Goal: Register for event/course

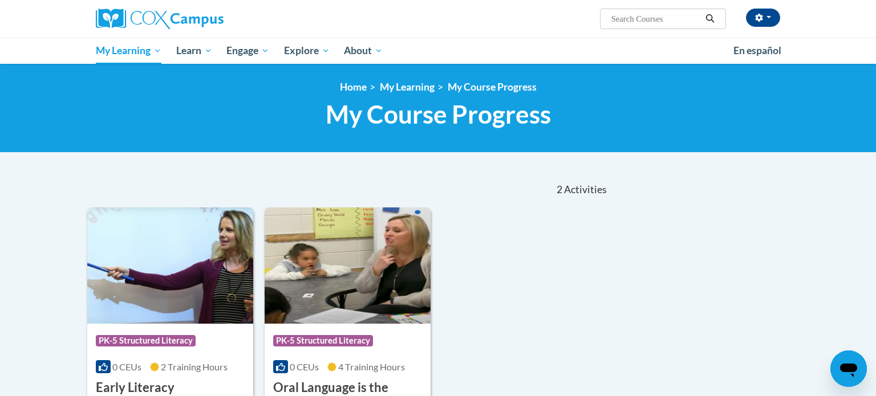
click at [576, 237] on div "Course Category: PK-5 Structured Literacy 0 CEUs 2 Training Hours COURSE Early …" at bounding box center [348, 346] width 522 height 276
click at [652, 18] on input "Search..." at bounding box center [655, 19] width 91 height 14
type input "Systematic"
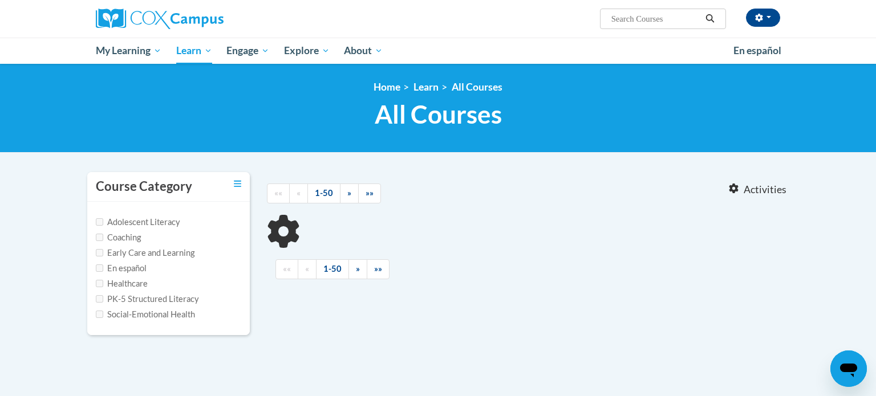
type input "Systematic"
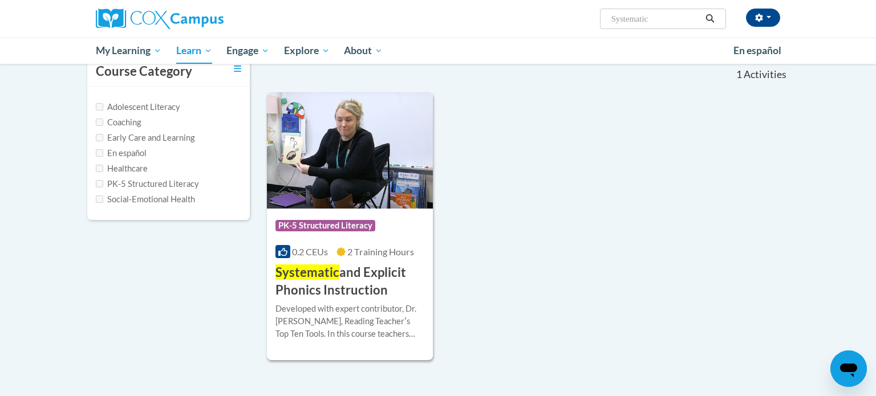
scroll to position [119, 0]
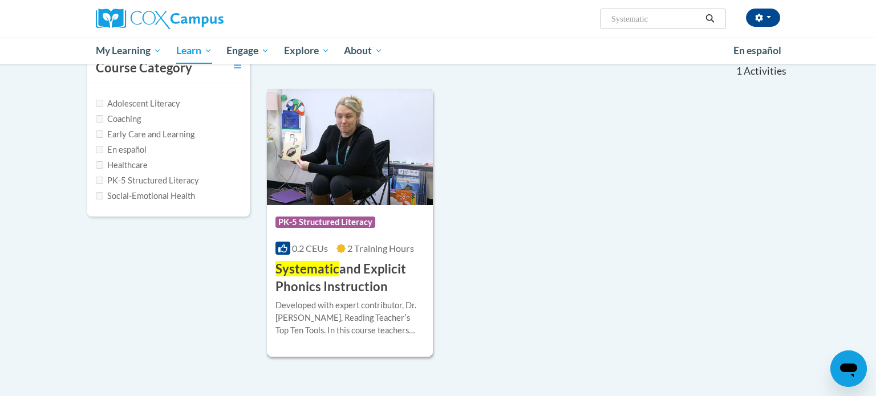
click at [327, 266] on span "Systematic" at bounding box center [307, 268] width 64 height 15
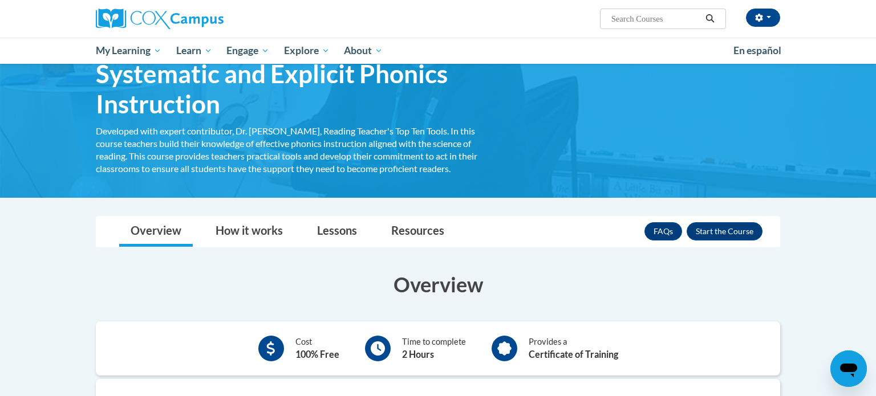
scroll to position [50, 0]
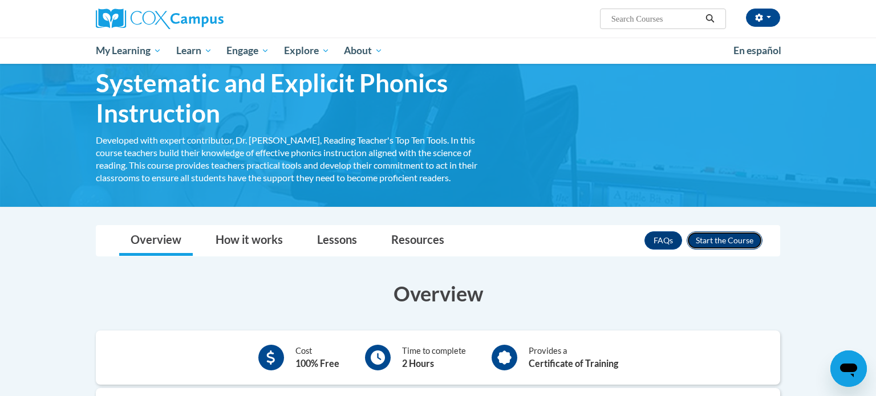
click at [743, 240] on button "Enroll" at bounding box center [724, 240] width 76 height 18
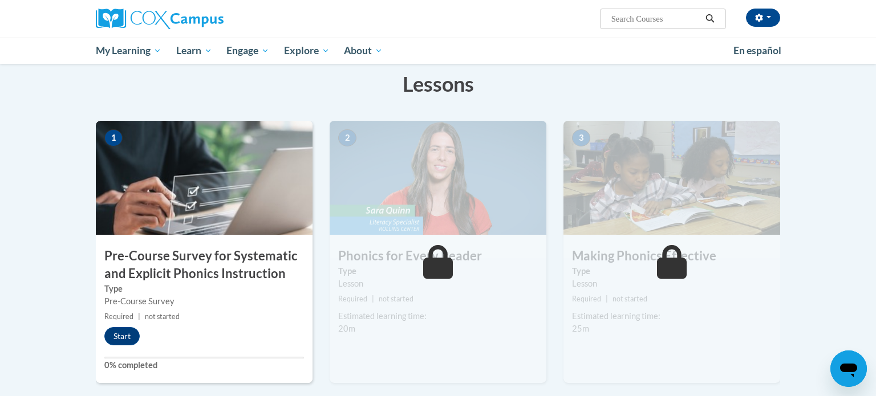
scroll to position [178, 0]
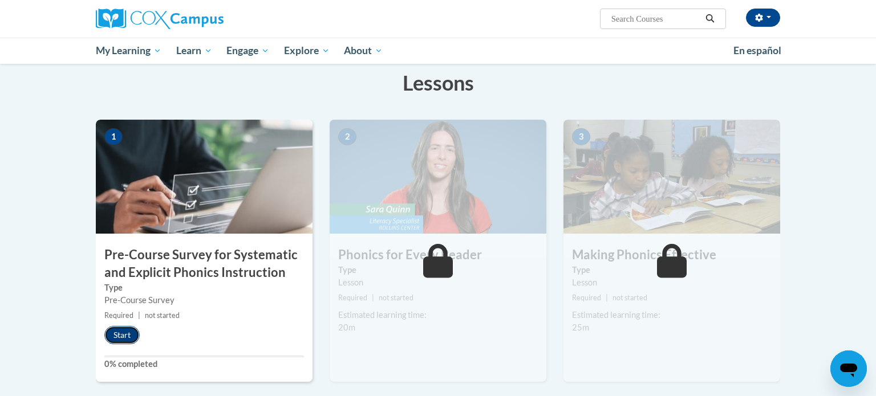
click at [125, 336] on button "Start" at bounding box center [121, 335] width 35 height 18
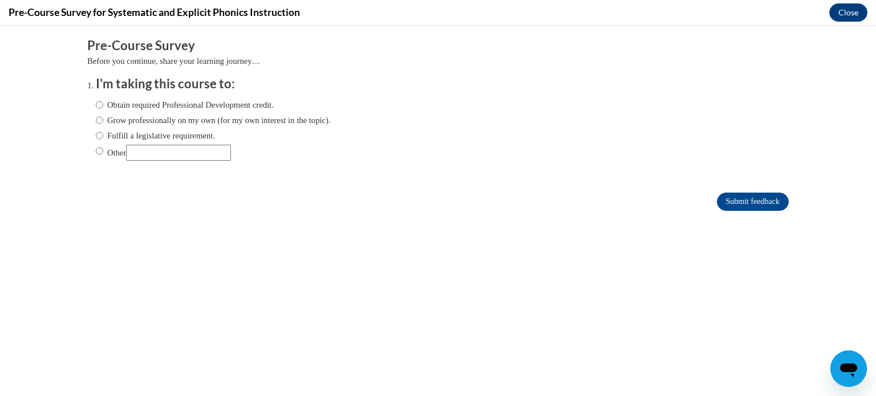
scroll to position [0, 0]
click at [101, 134] on input "Fulfill a legislative requirement." at bounding box center [99, 135] width 7 height 13
radio input "true"
click at [782, 198] on input "Submit feedback" at bounding box center [753, 202] width 72 height 18
click at [759, 200] on input "Submit feedback" at bounding box center [753, 202] width 72 height 18
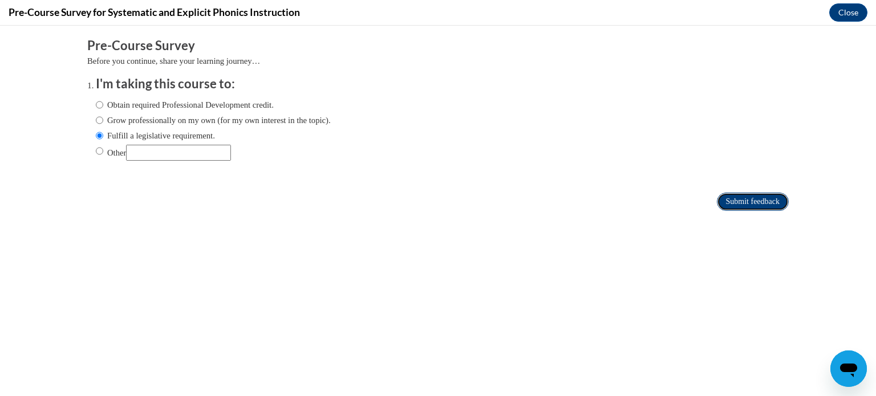
click at [756, 205] on input "Submit feedback" at bounding box center [753, 202] width 72 height 18
click at [756, 206] on input "Submit feedback" at bounding box center [753, 202] width 72 height 18
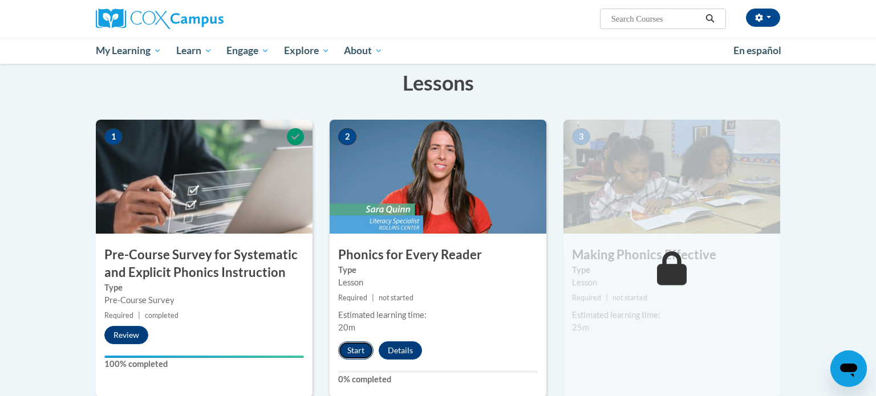
click at [348, 351] on button "Start" at bounding box center [355, 351] width 35 height 18
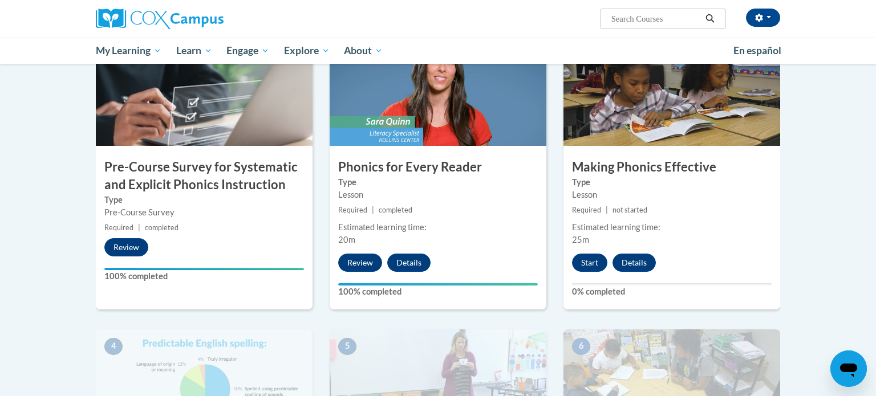
scroll to position [263, 0]
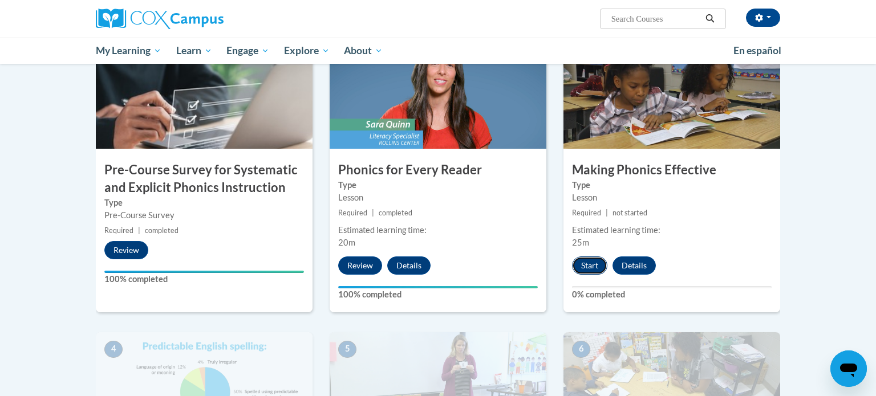
click at [587, 264] on button "Start" at bounding box center [589, 266] width 35 height 18
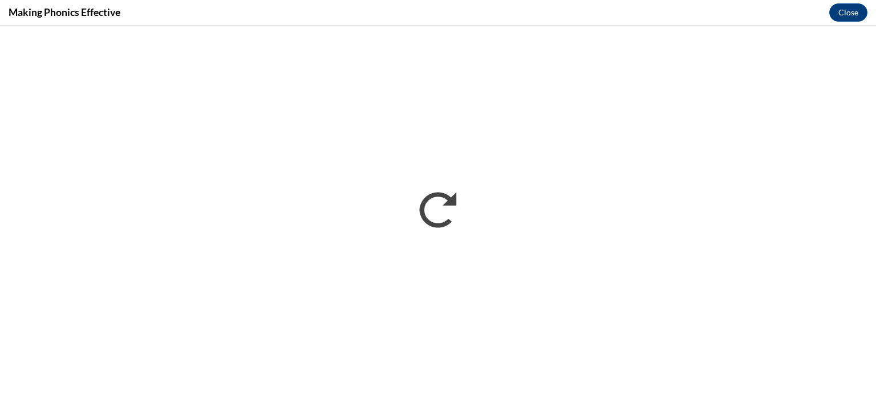
scroll to position [0, 0]
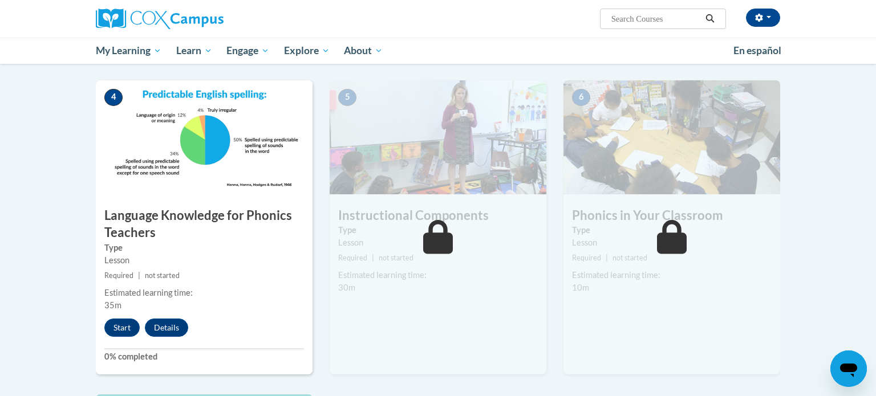
scroll to position [517, 0]
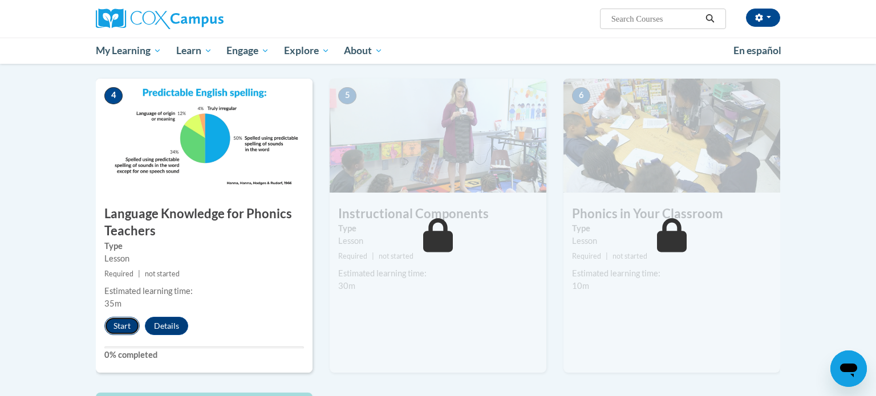
click at [121, 332] on button "Start" at bounding box center [121, 326] width 35 height 18
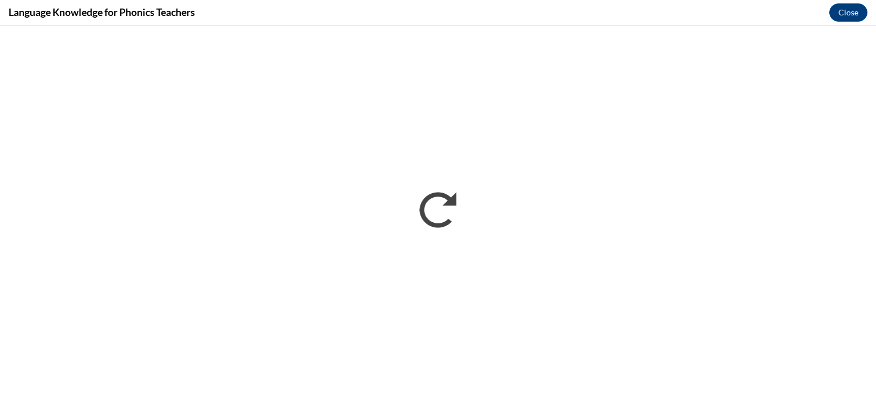
scroll to position [0, 0]
